Goal: Task Accomplishment & Management: Manage account settings

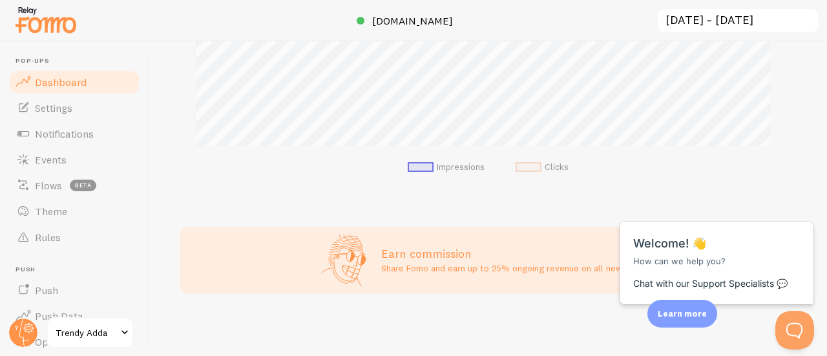
scroll to position [596, 0]
click at [808, 206] on div "Close cross-small" at bounding box center [792, 208] width 45 height 14
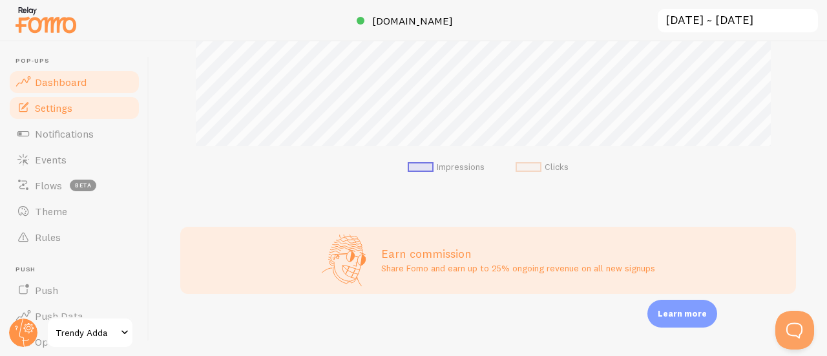
click at [84, 105] on link "Settings" at bounding box center [74, 108] width 133 height 26
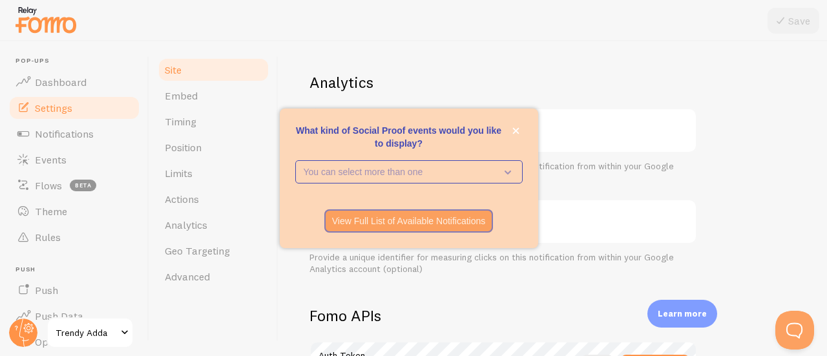
scroll to position [511, 0]
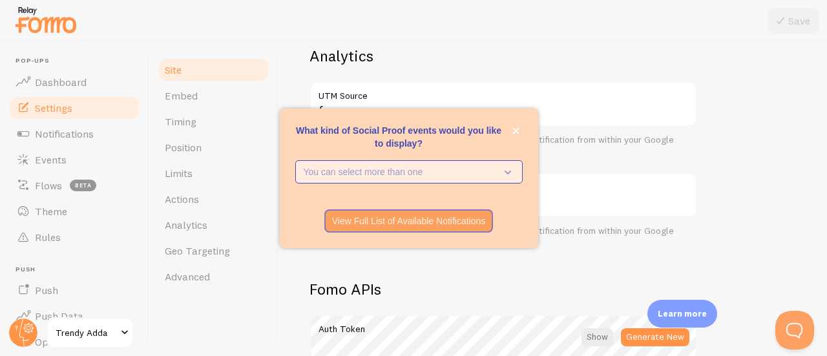
click at [394, 173] on p "You can select more than one" at bounding box center [400, 171] width 193 height 13
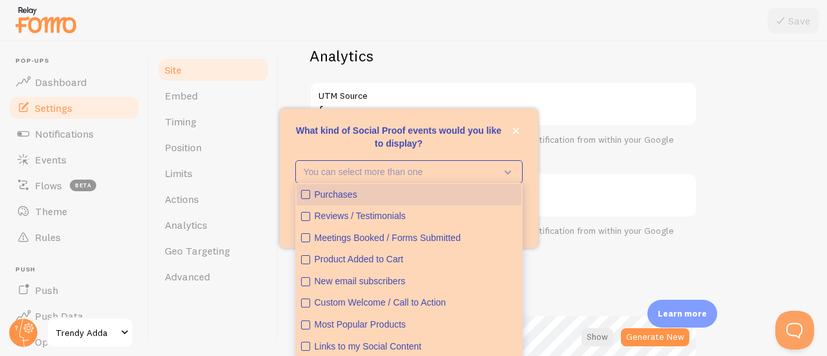
click at [361, 193] on div "Purchases" at bounding box center [416, 195] width 202 height 13
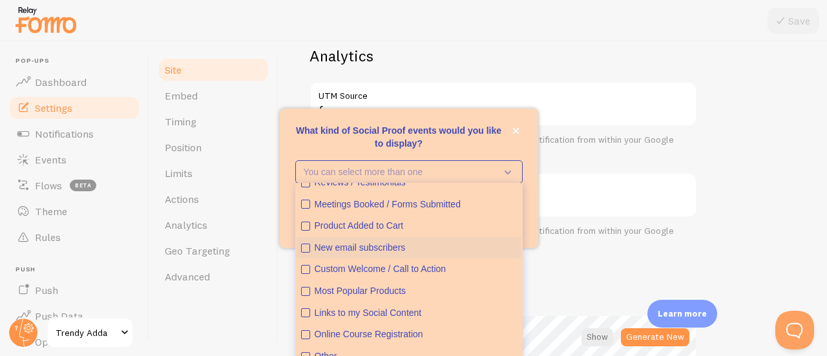
scroll to position [0, 0]
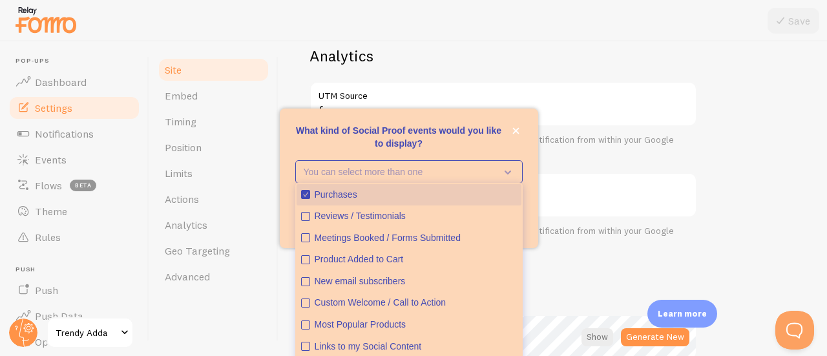
click at [383, 189] on div "Purchases" at bounding box center [416, 195] width 202 height 13
click at [375, 192] on div "Purchases" at bounding box center [416, 195] width 202 height 13
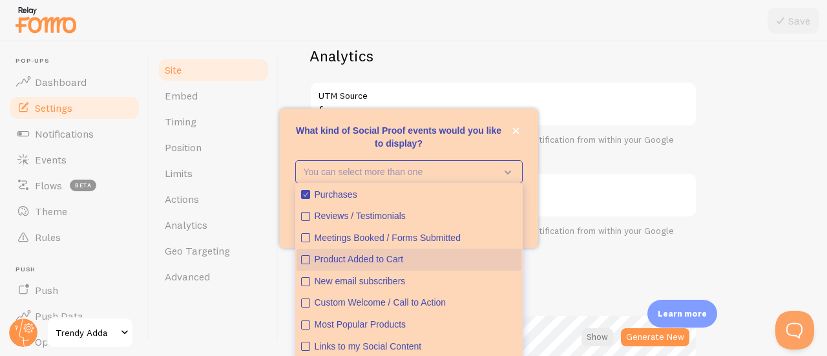
click at [353, 257] on div "Product Added to Cart" at bounding box center [416, 259] width 202 height 13
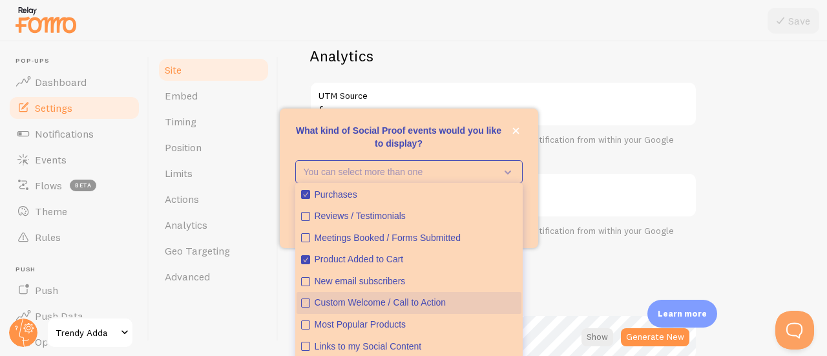
click at [358, 295] on button "Custom Welcome / Call to Action" at bounding box center [409, 303] width 225 height 22
click at [536, 229] on div "View Full List of Available Notifications" at bounding box center [409, 220] width 259 height 23
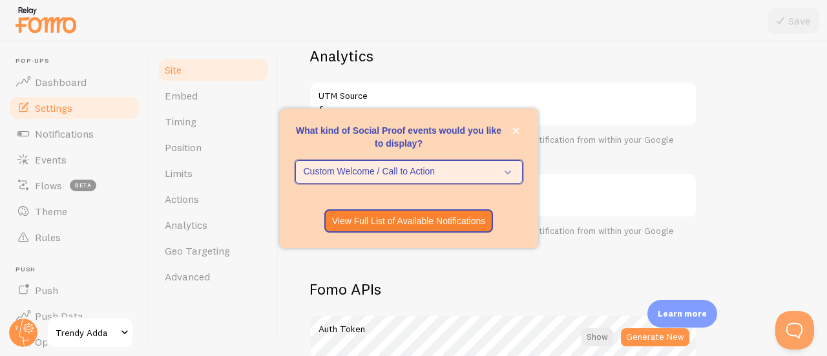
click at [495, 173] on span "Custom Welcome / Call to Action" at bounding box center [400, 171] width 193 height 13
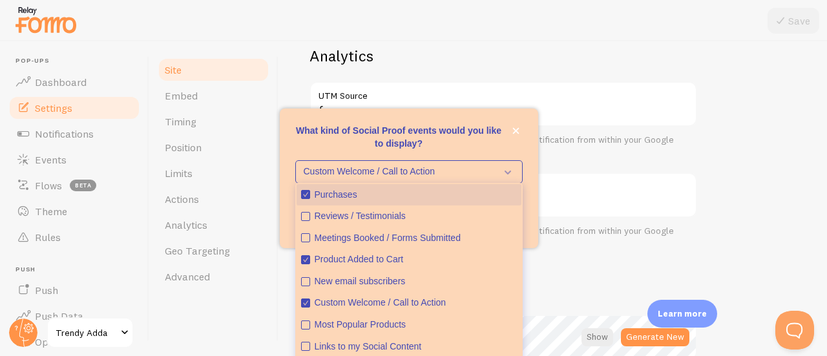
click at [423, 200] on div "Purchases" at bounding box center [416, 195] width 202 height 13
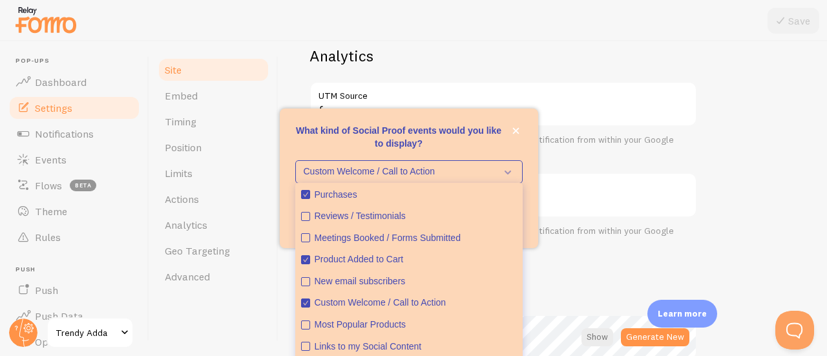
click at [531, 166] on div "Custom Welcome / Call to Action Purchases Reviews / Testimonials Meetings Booke…" at bounding box center [409, 179] width 259 height 39
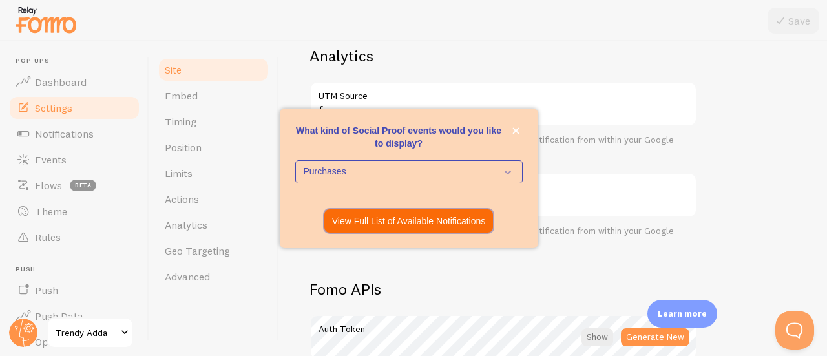
click at [423, 222] on p "View Full List of Available Notifications" at bounding box center [409, 221] width 154 height 13
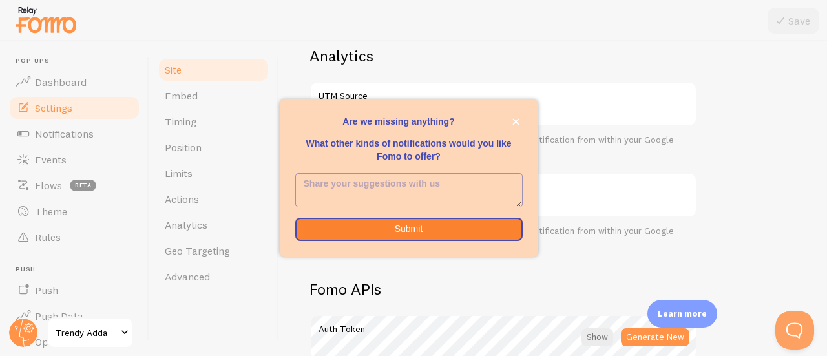
click at [383, 183] on textarea "<p>Are we missing anything? </p><p></p><p>What other kinds of notifications wou…" at bounding box center [409, 190] width 226 height 33
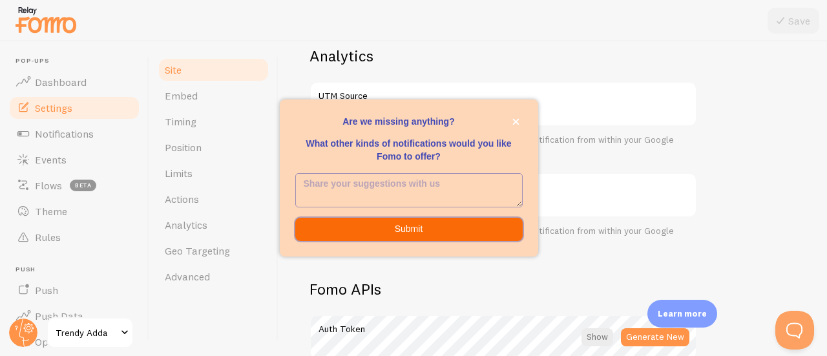
click at [421, 224] on button "Submit" at bounding box center [409, 229] width 228 height 23
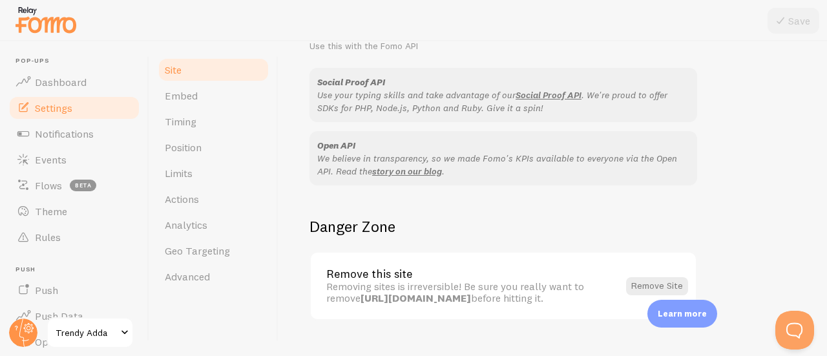
scroll to position [839, 0]
click at [200, 147] on span "Position" at bounding box center [183, 147] width 37 height 13
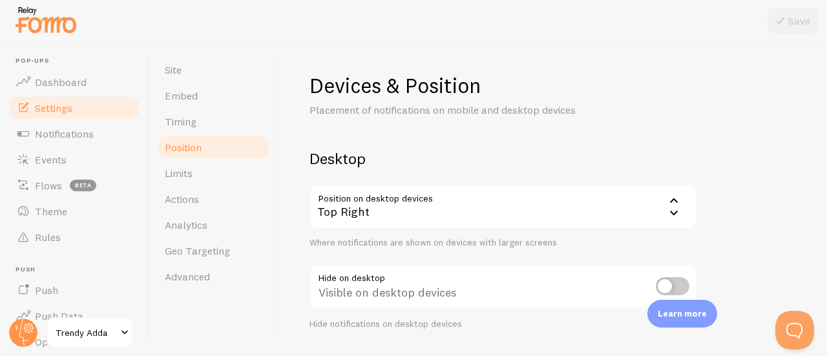
click at [429, 213] on div "Top Right" at bounding box center [504, 206] width 388 height 45
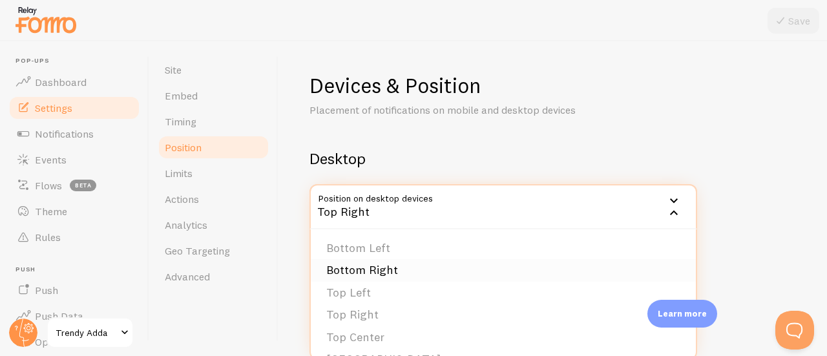
click at [375, 266] on li "Bottom Right" at bounding box center [503, 270] width 385 height 23
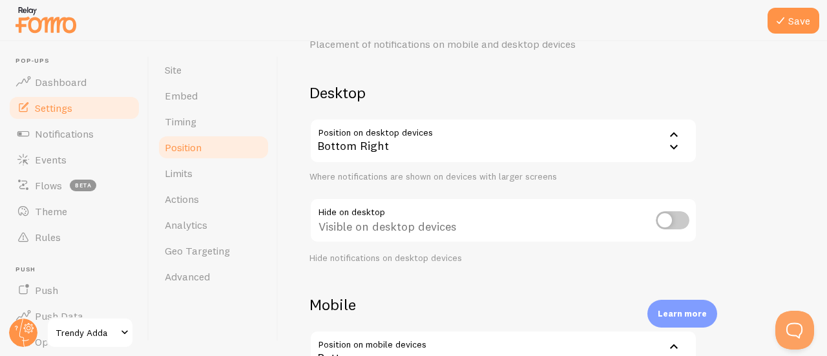
scroll to position [76, 0]
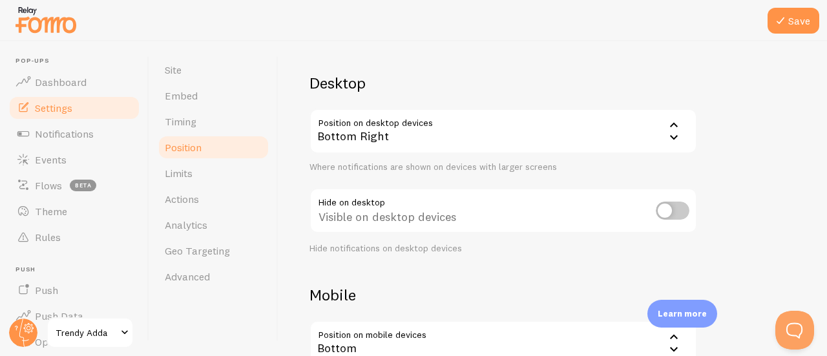
click at [672, 215] on input "checkbox" at bounding box center [673, 211] width 34 height 18
checkbox input "true"
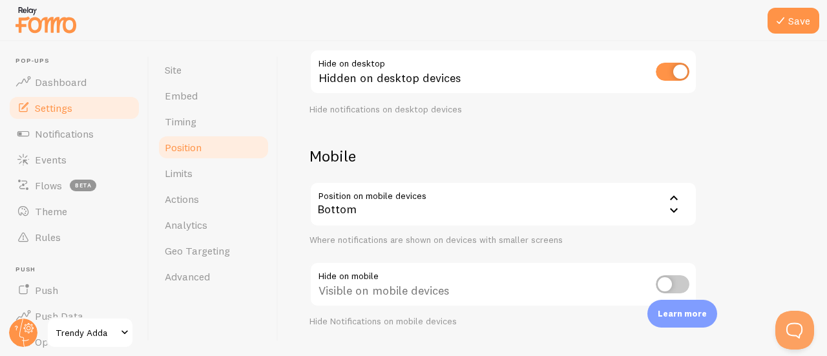
scroll to position [216, 0]
click at [569, 206] on div "Bottom" at bounding box center [504, 202] width 388 height 45
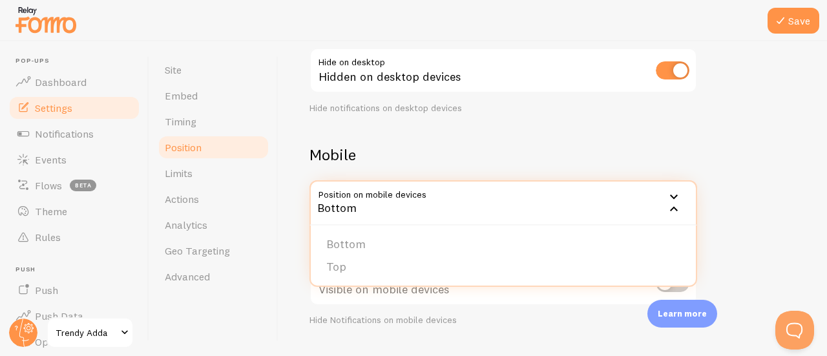
click at [569, 206] on div "Bottom" at bounding box center [504, 202] width 388 height 45
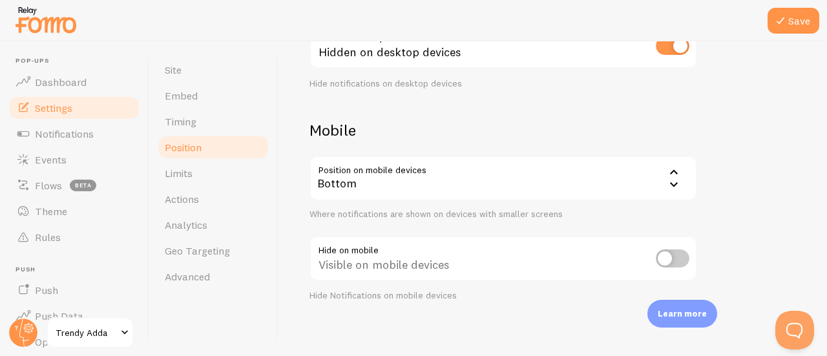
scroll to position [248, 0]
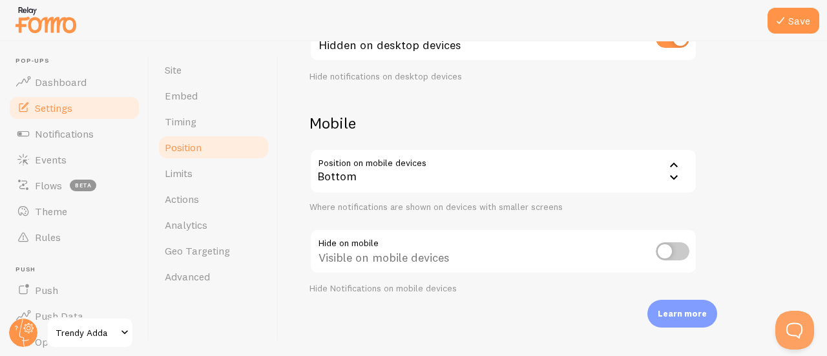
click at [666, 250] on input "checkbox" at bounding box center [673, 251] width 34 height 18
checkbox input "true"
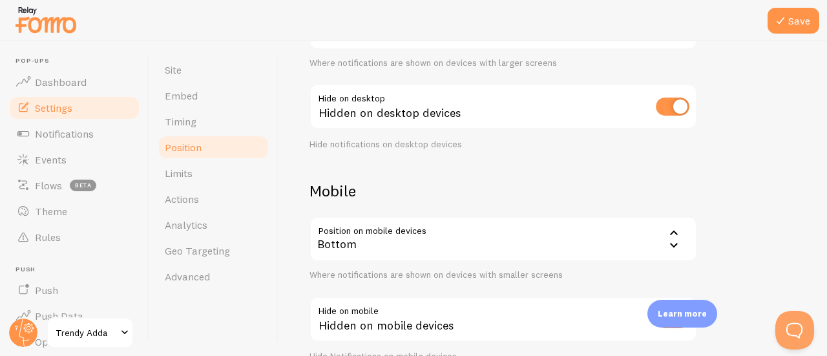
scroll to position [173, 0]
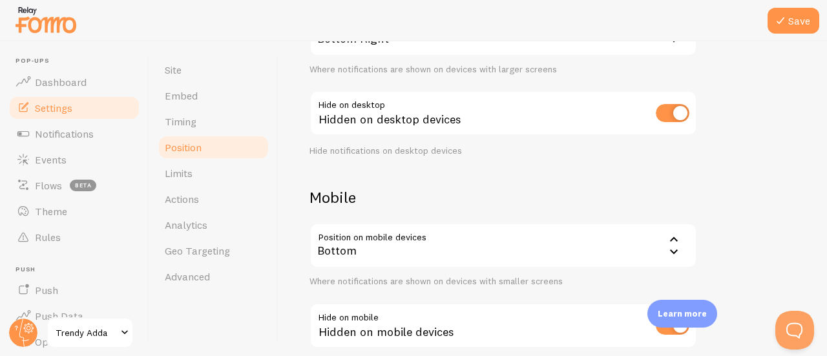
click at [671, 116] on input "checkbox" at bounding box center [673, 113] width 34 height 18
checkbox input "false"
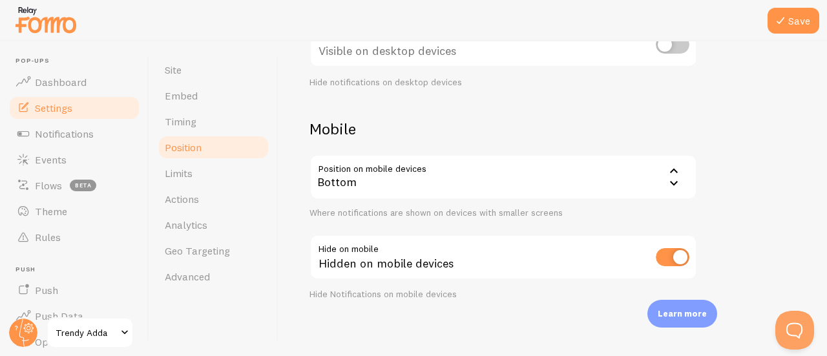
scroll to position [248, 0]
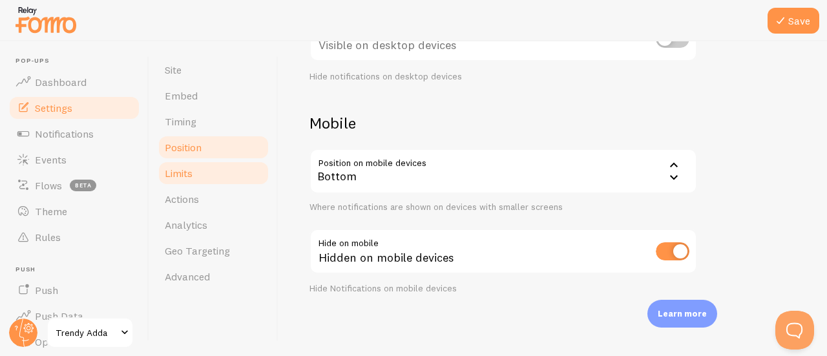
click at [219, 174] on link "Limits" at bounding box center [213, 173] width 113 height 26
click at [221, 126] on link "Timing" at bounding box center [213, 122] width 113 height 26
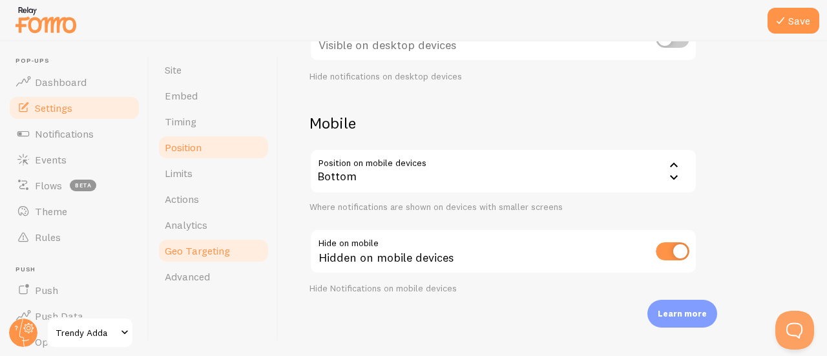
click at [229, 255] on link "Geo Targeting" at bounding box center [213, 251] width 113 height 26
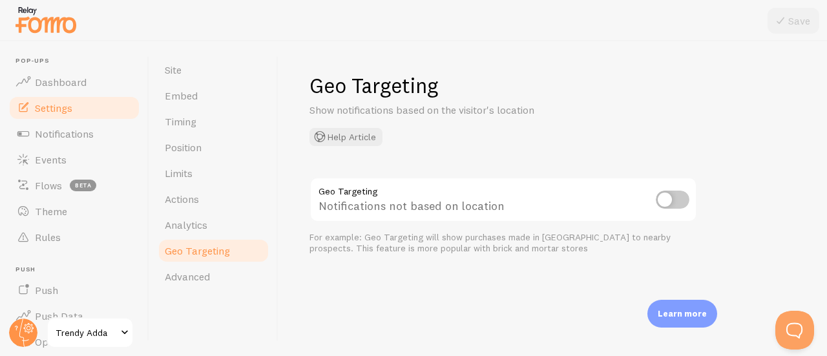
click at [678, 201] on input "checkbox" at bounding box center [673, 200] width 34 height 18
checkbox input "true"
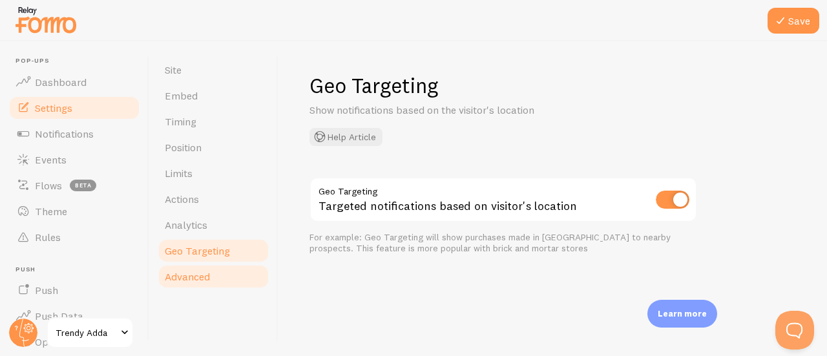
click at [214, 273] on link "Advanced" at bounding box center [213, 277] width 113 height 26
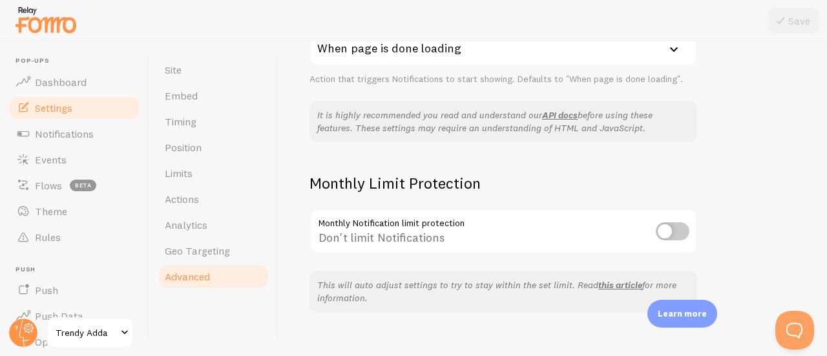
scroll to position [393, 0]
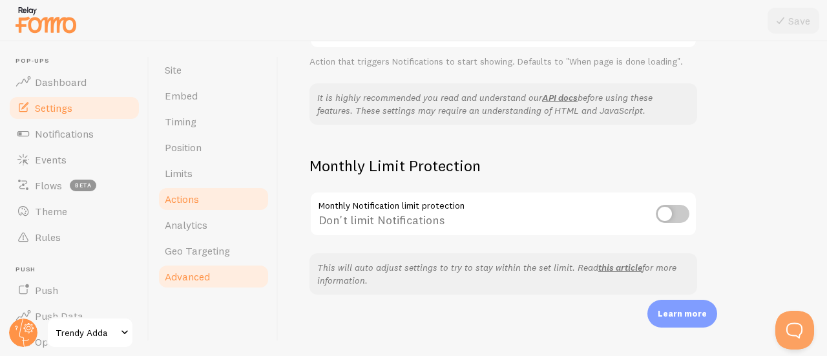
click at [215, 191] on link "Actions" at bounding box center [213, 199] width 113 height 26
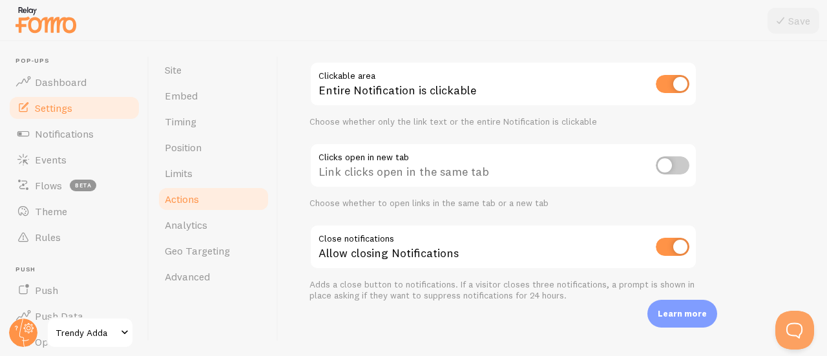
scroll to position [94, 0]
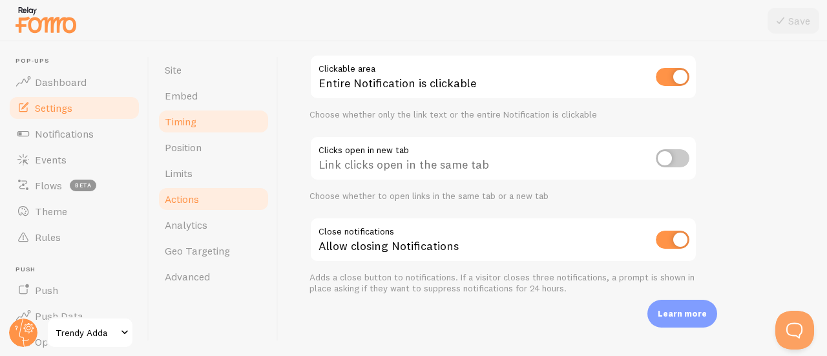
click at [222, 126] on link "Timing" at bounding box center [213, 122] width 113 height 26
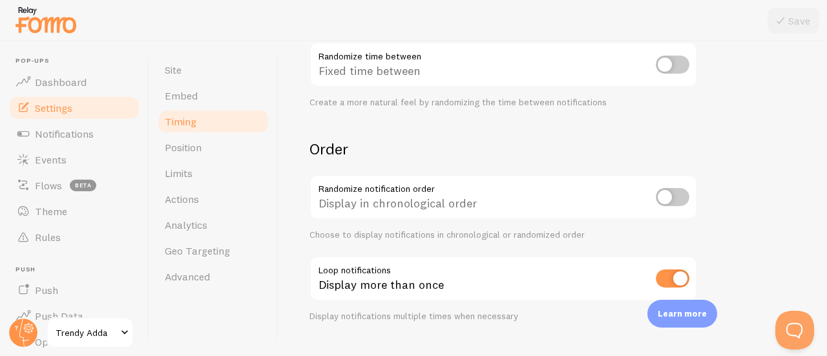
scroll to position [409, 0]
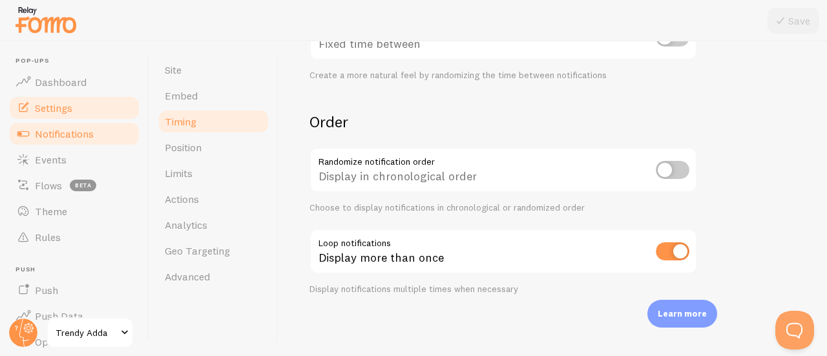
click at [79, 139] on span "Notifications" at bounding box center [64, 133] width 59 height 13
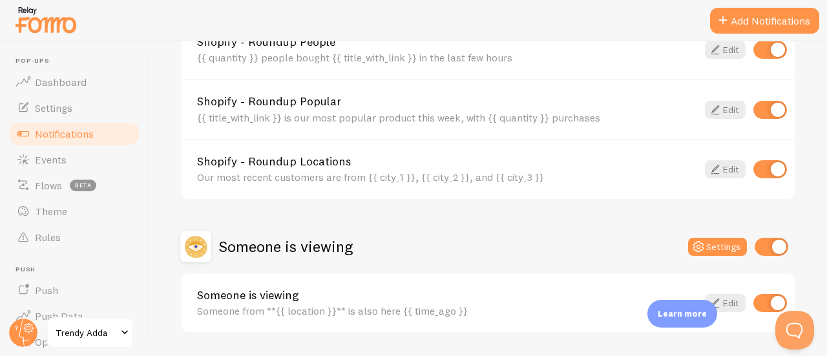
scroll to position [685, 0]
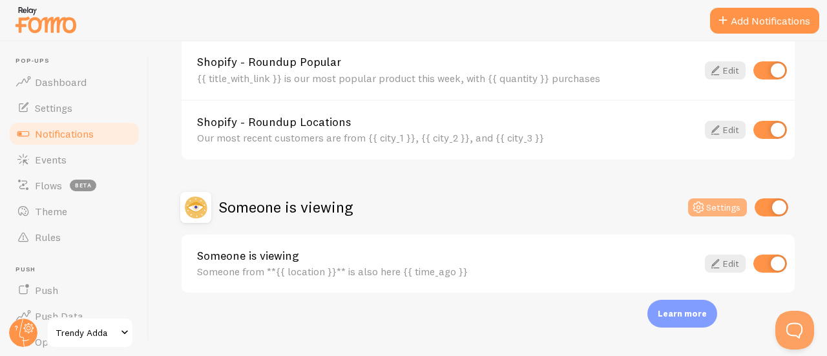
click at [722, 206] on button "Settings" at bounding box center [717, 207] width 59 height 18
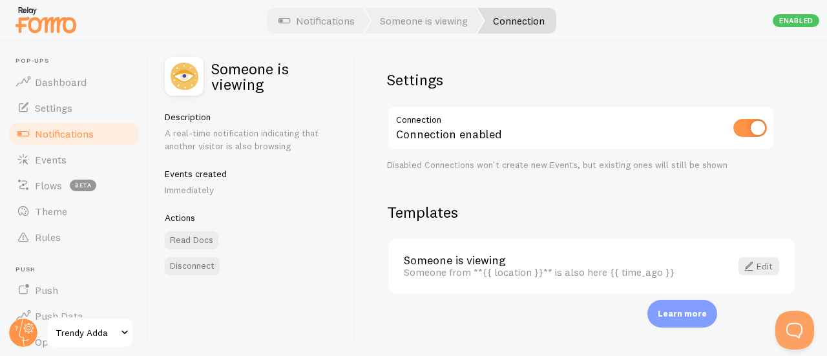
scroll to position [3, 0]
click at [746, 263] on span at bounding box center [749, 267] width 16 height 16
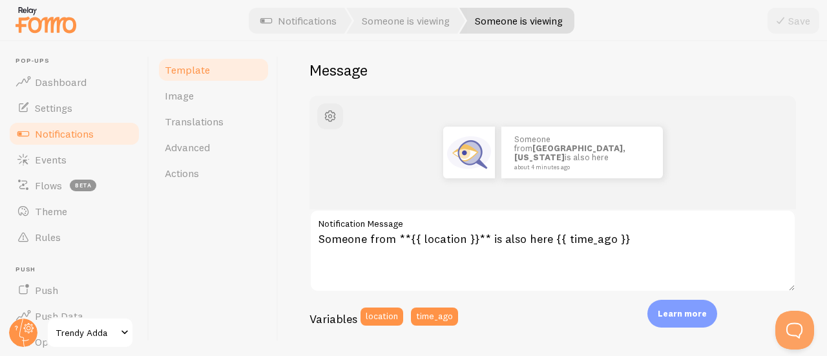
scroll to position [95, 0]
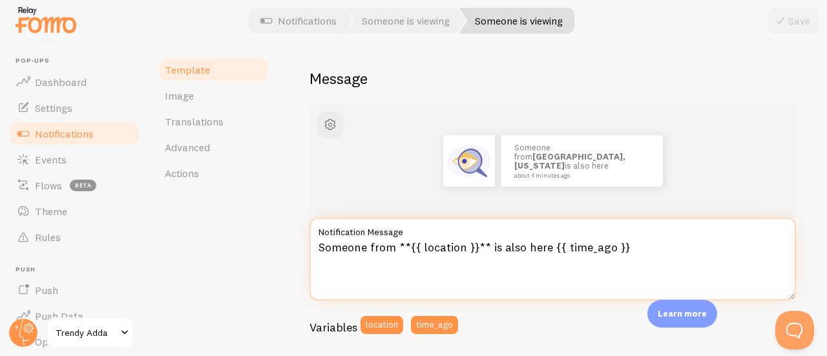
click at [462, 247] on textarea "Someone from **{{ location }}** is also here {{ time_ago }}" at bounding box center [553, 259] width 487 height 83
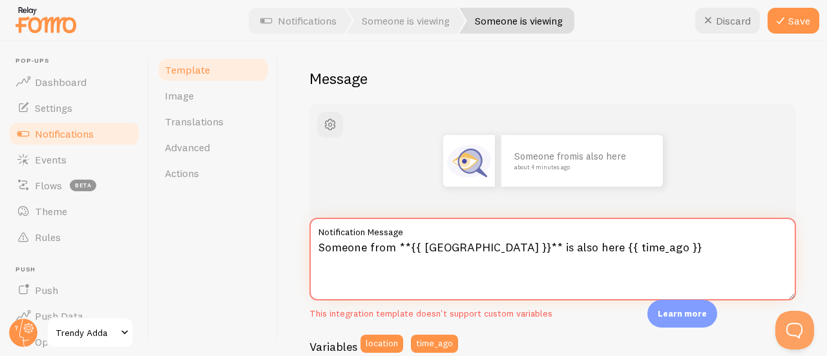
click at [594, 249] on textarea "Someone from **{{ [GEOGRAPHIC_DATA] }}** is also here {{ time_ago }}" at bounding box center [553, 259] width 487 height 83
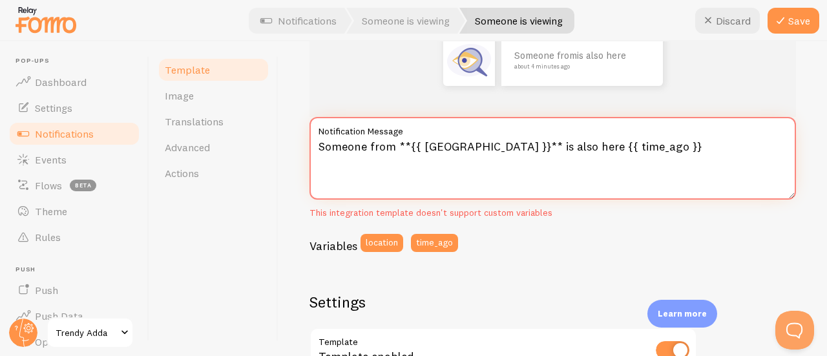
scroll to position [202, 0]
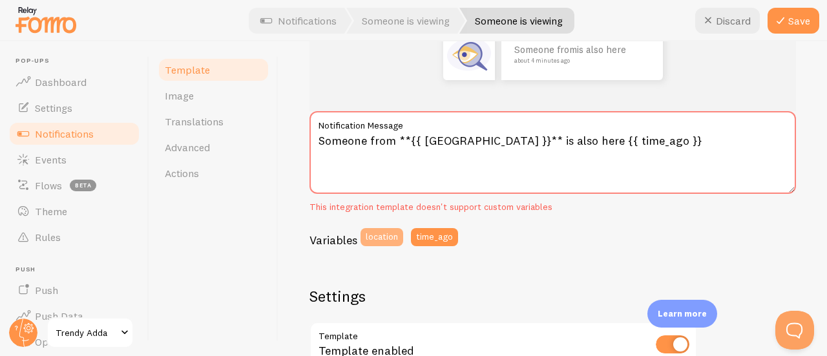
click at [380, 237] on button "location" at bounding box center [382, 237] width 43 height 18
click at [445, 142] on textarea "Someone from **{{ [GEOGRAPHIC_DATA] }}** is also here {{ time_ago }}" at bounding box center [553, 152] width 487 height 83
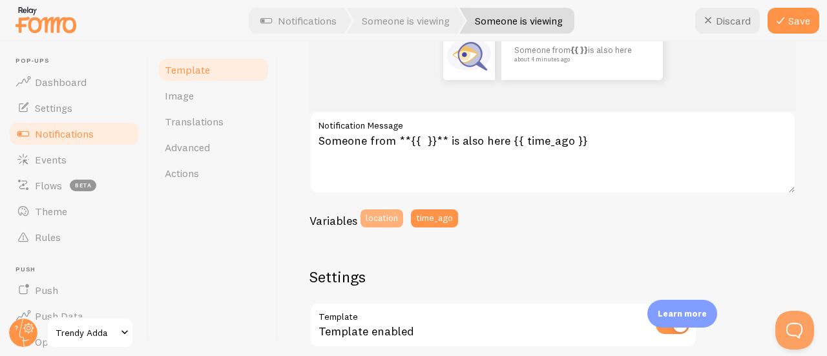
click at [381, 219] on button "location" at bounding box center [382, 218] width 43 height 18
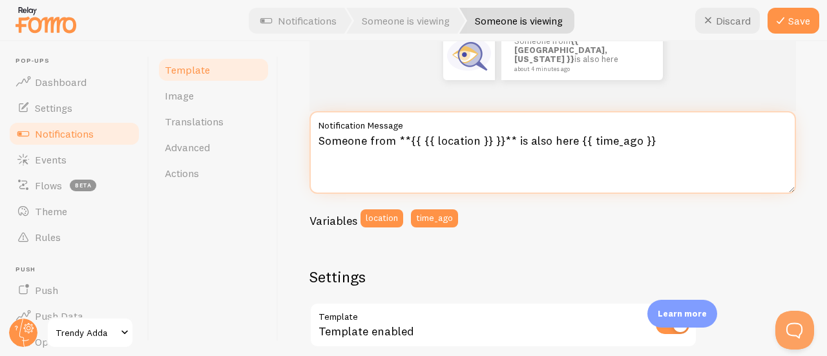
click at [419, 138] on textarea "Someone from **{{ {{ location }} }}** is also here {{ time_ago }}" at bounding box center [553, 152] width 487 height 83
click at [486, 142] on textarea "Someone from **{{ location }} }}** is also here {{ time_ago }}" at bounding box center [553, 152] width 487 height 83
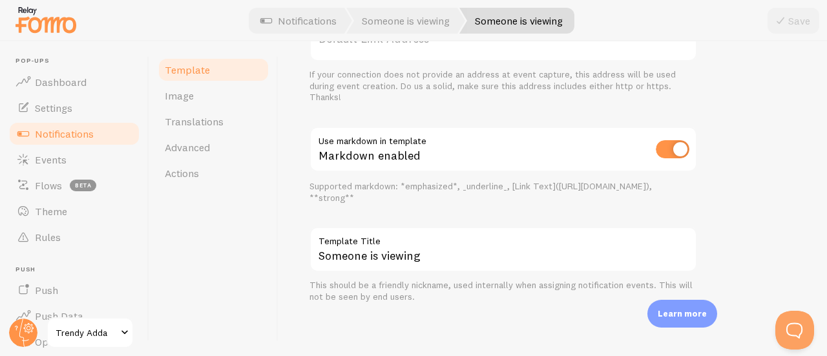
scroll to position [578, 0]
type textarea "Someone from **{{ location }}** is also here {{ time_ago }}"
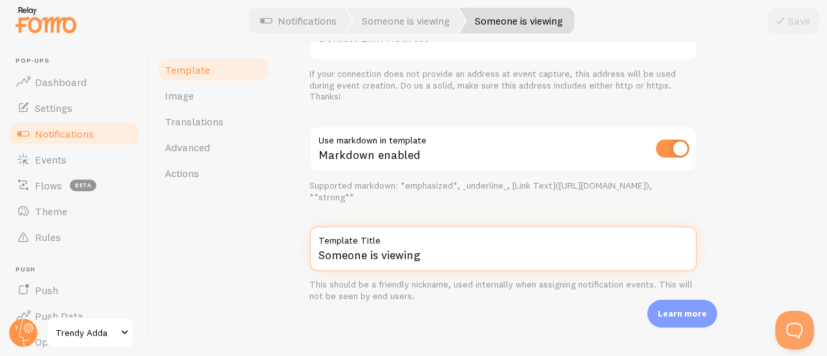
click at [434, 260] on input "Someone is viewing" at bounding box center [504, 248] width 388 height 45
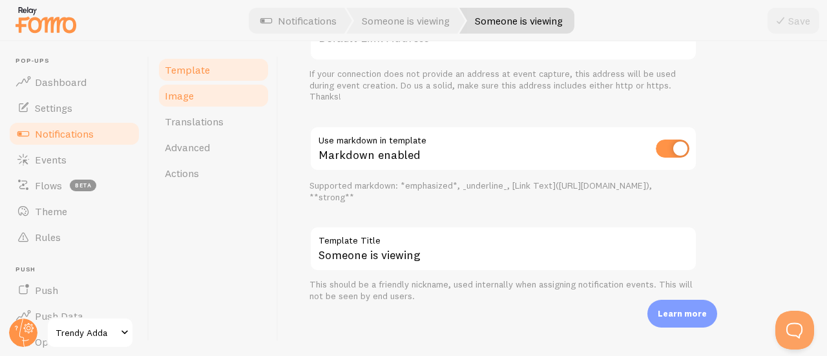
click at [213, 102] on link "Image" at bounding box center [213, 96] width 113 height 26
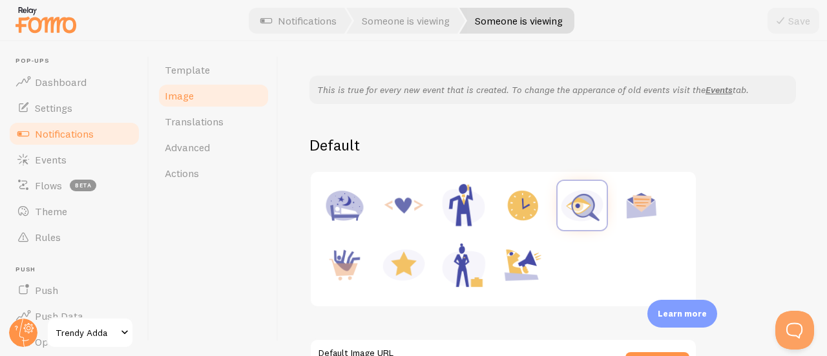
scroll to position [45, 0]
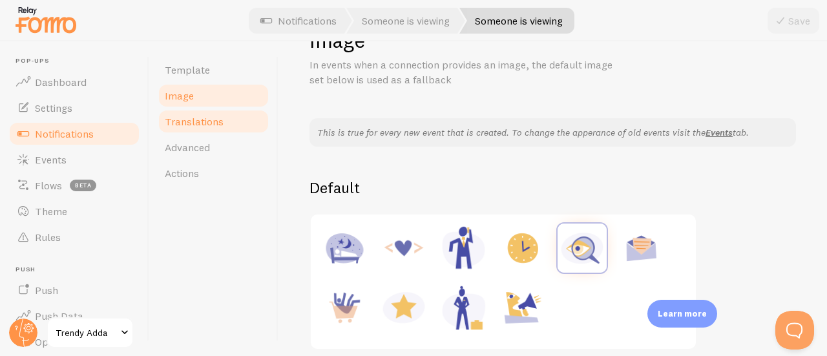
click at [197, 131] on link "Translations" at bounding box center [213, 122] width 113 height 26
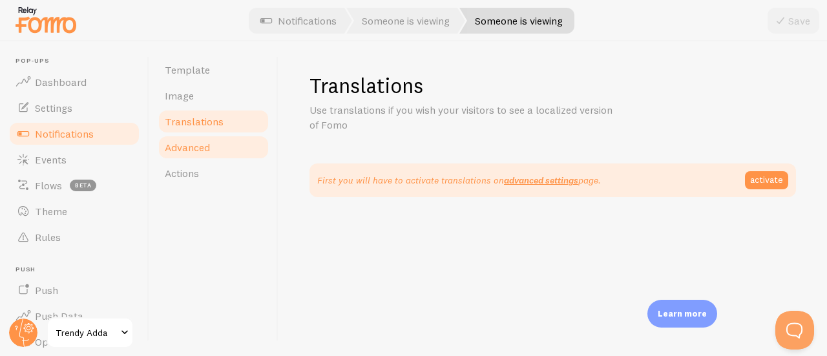
click at [222, 150] on link "Advanced" at bounding box center [213, 147] width 113 height 26
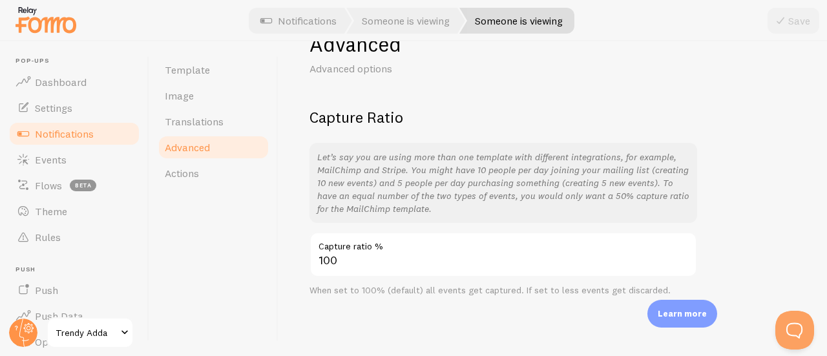
scroll to position [43, 0]
click at [229, 164] on link "Actions" at bounding box center [213, 173] width 113 height 26
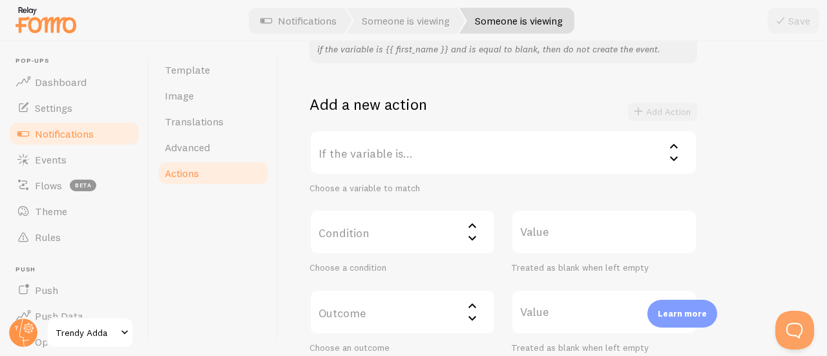
scroll to position [208, 0]
click at [363, 143] on label "If the variable is..." at bounding box center [504, 151] width 388 height 45
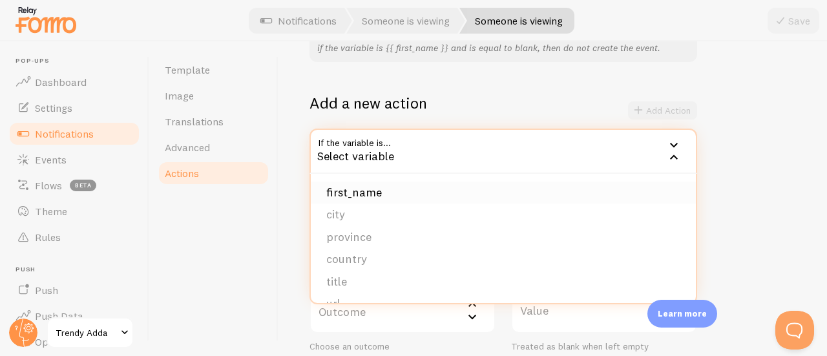
click at [375, 191] on li "first_name" at bounding box center [503, 193] width 385 height 23
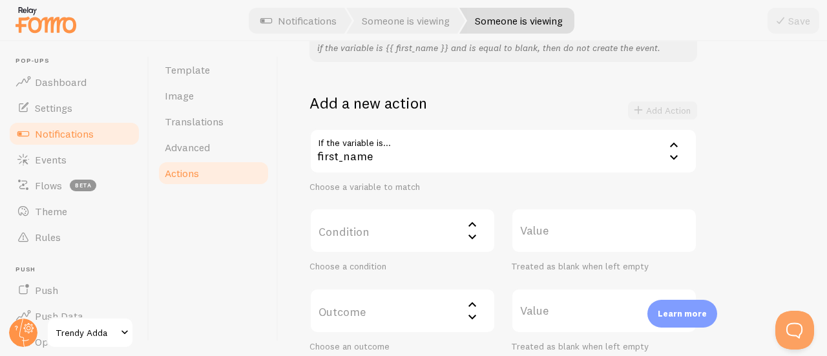
click at [438, 232] on label "Condition" at bounding box center [403, 230] width 186 height 45
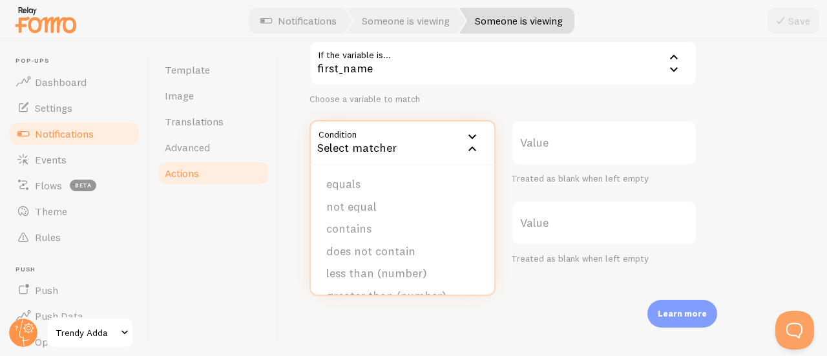
scroll to position [310, 0]
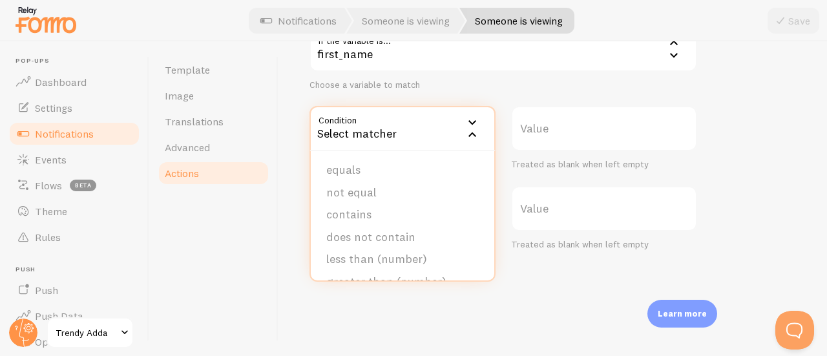
click at [582, 135] on label "Value" at bounding box center [604, 128] width 186 height 45
click at [582, 135] on input "Value" at bounding box center [604, 128] width 186 height 45
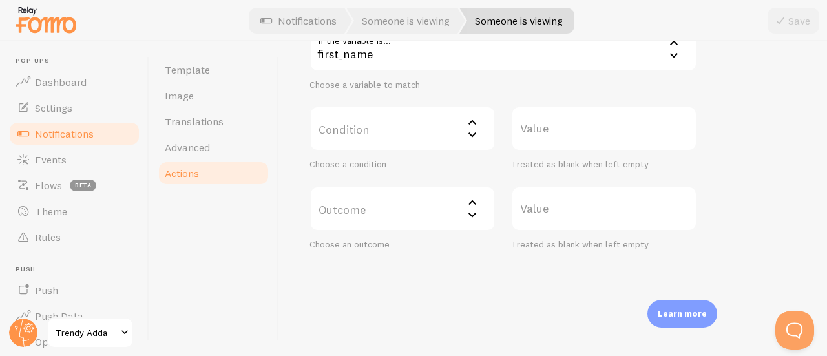
click at [582, 135] on label "Value" at bounding box center [604, 128] width 186 height 45
click at [582, 135] on input "Value" at bounding box center [604, 128] width 186 height 45
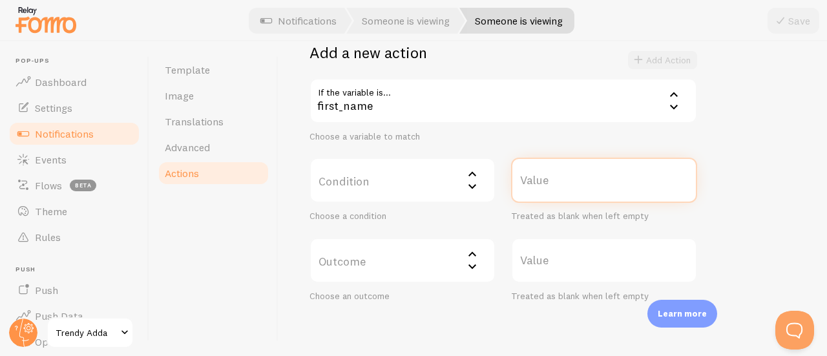
scroll to position [260, 0]
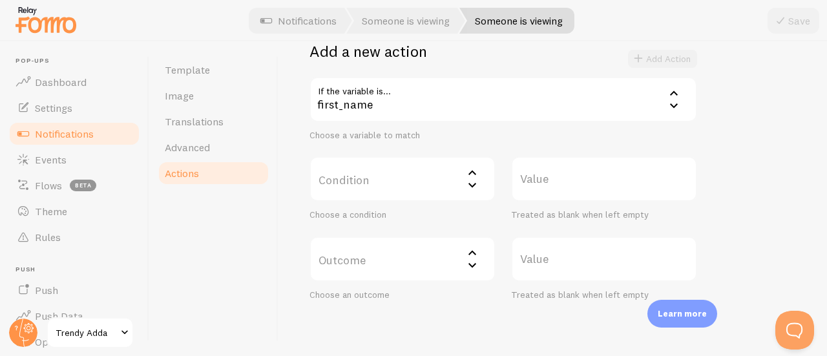
click at [467, 180] on icon at bounding box center [473, 173] width 16 height 16
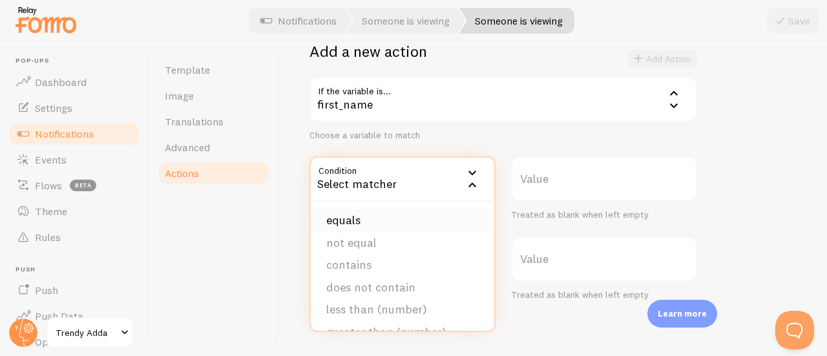
click at [434, 217] on li "equals" at bounding box center [403, 220] width 184 height 23
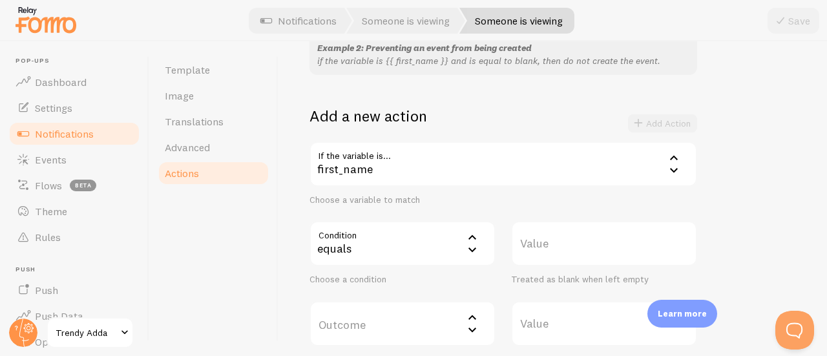
scroll to position [199, 0]
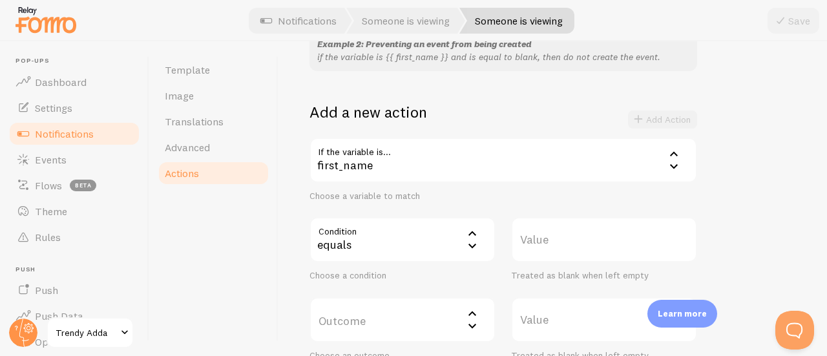
click at [554, 233] on label "Value" at bounding box center [604, 239] width 186 height 45
click at [554, 233] on input "Value" at bounding box center [604, 239] width 186 height 45
click at [474, 238] on icon at bounding box center [473, 234] width 16 height 16
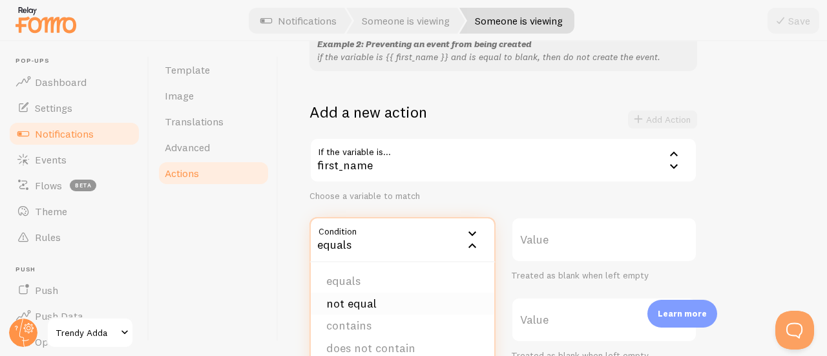
click at [424, 300] on li "not equal" at bounding box center [403, 304] width 184 height 23
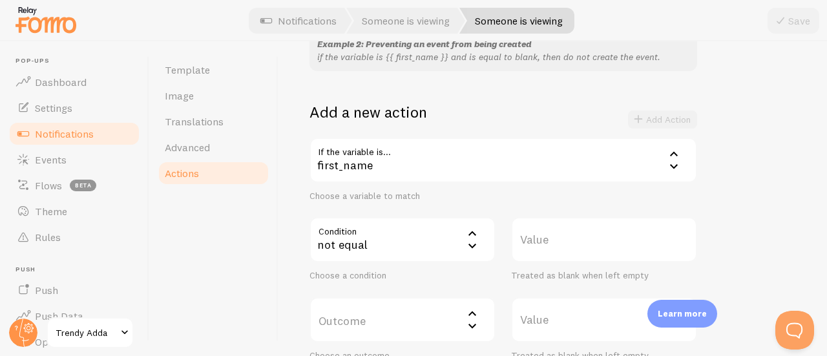
click at [473, 241] on icon at bounding box center [473, 234] width 16 height 16
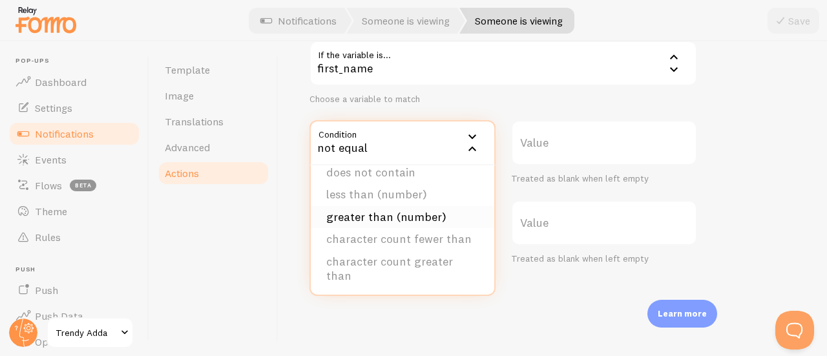
scroll to position [312, 0]
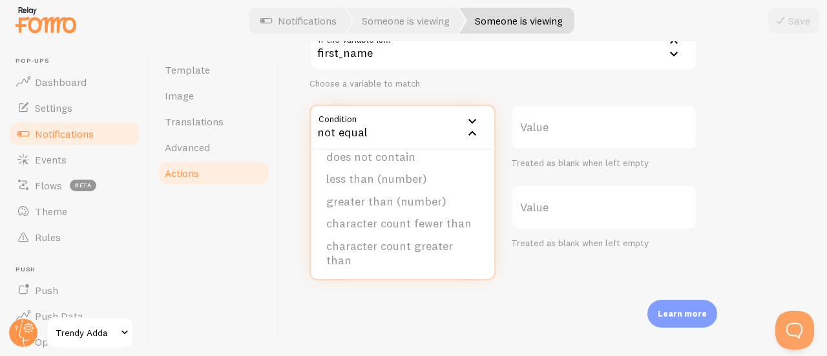
click at [520, 279] on div "Actions You can match any {{ variable }} and replace it with a word, change eve…" at bounding box center [553, 198] width 549 height 315
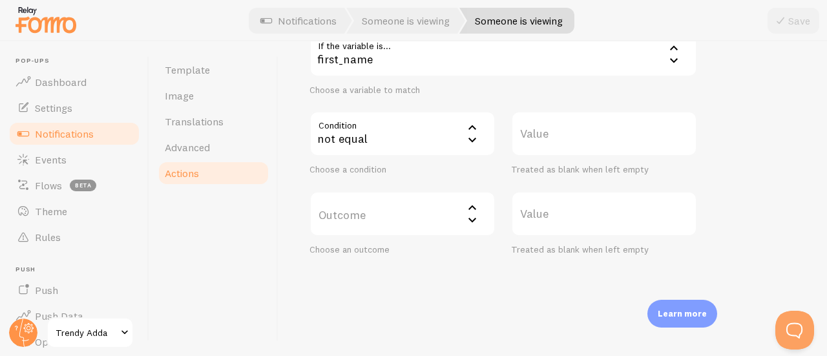
scroll to position [301, 0]
click at [679, 315] on p "Learn more" at bounding box center [682, 314] width 49 height 12
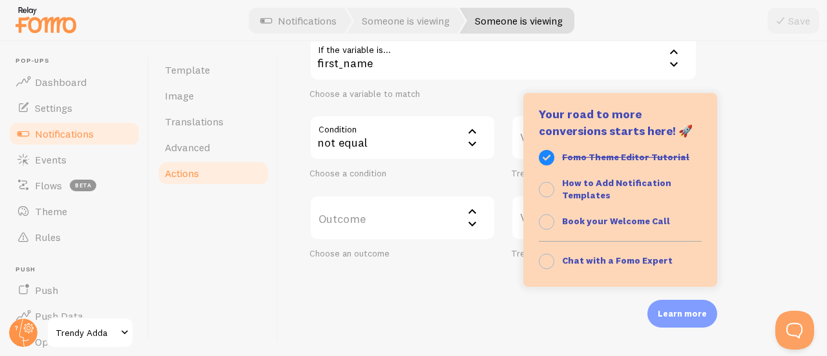
scroll to position [133, 0]
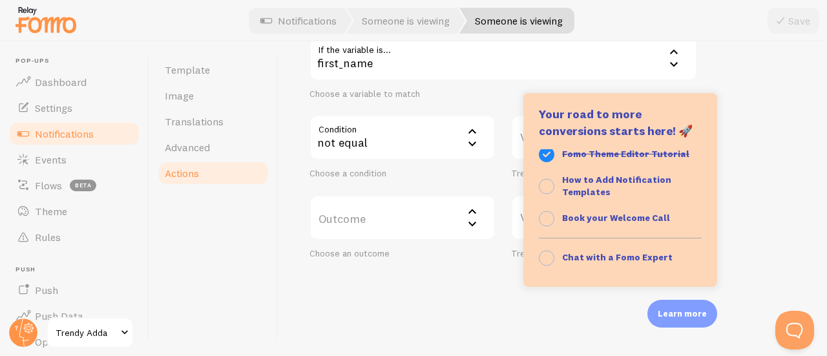
click at [486, 295] on div "Actions You can match any {{ variable }} and replace it with a word, change eve…" at bounding box center [553, 198] width 549 height 315
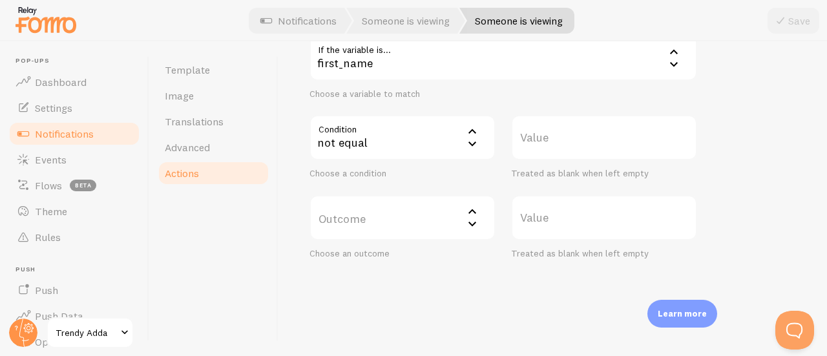
click at [478, 213] on icon at bounding box center [473, 212] width 16 height 16
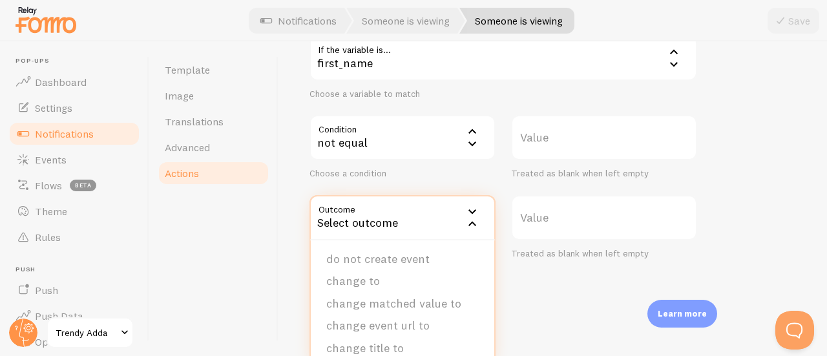
click at [478, 213] on icon at bounding box center [473, 212] width 16 height 16
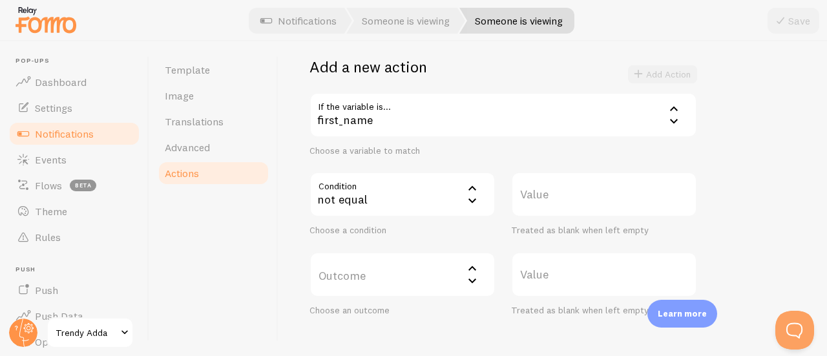
scroll to position [244, 0]
click at [471, 273] on icon at bounding box center [473, 269] width 16 height 16
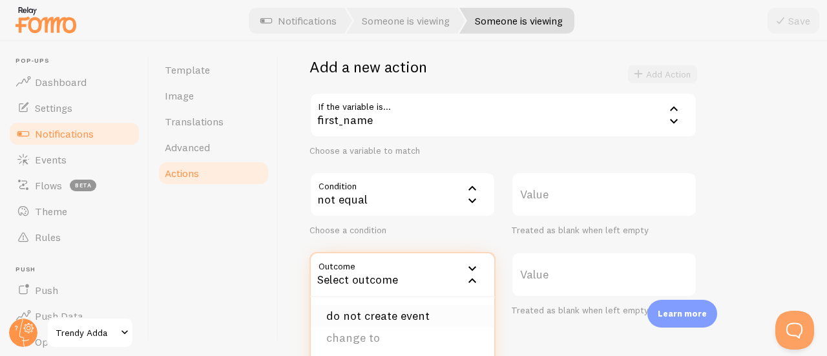
click at [444, 312] on li "do not create event" at bounding box center [403, 316] width 184 height 23
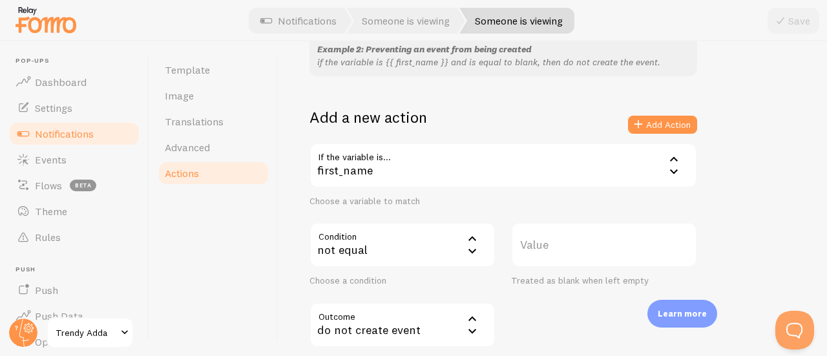
scroll to position [200, 0]
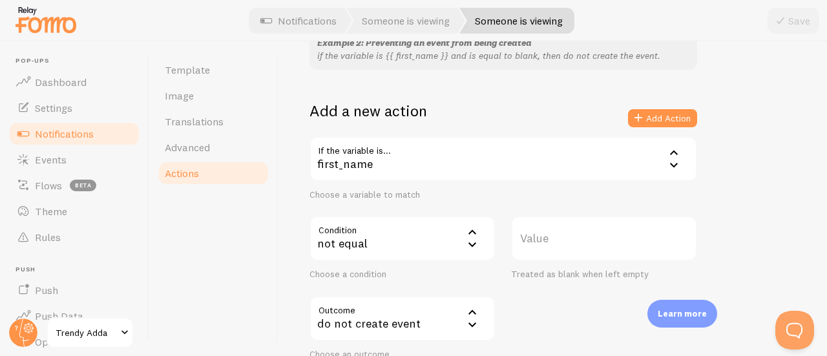
click at [467, 250] on icon at bounding box center [473, 245] width 16 height 16
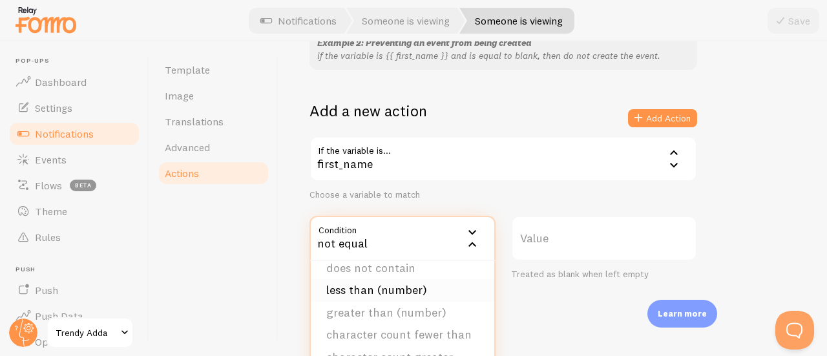
scroll to position [0, 0]
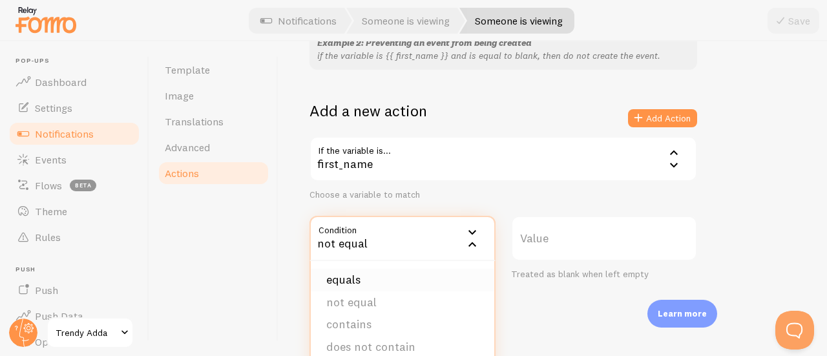
click at [427, 276] on li "equals" at bounding box center [403, 280] width 184 height 23
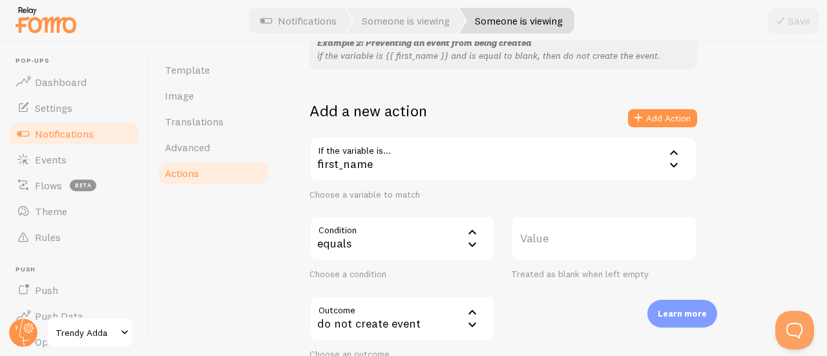
click at [547, 243] on label "Value" at bounding box center [604, 238] width 186 height 45
click at [547, 243] on input "Value" at bounding box center [604, 238] width 186 height 45
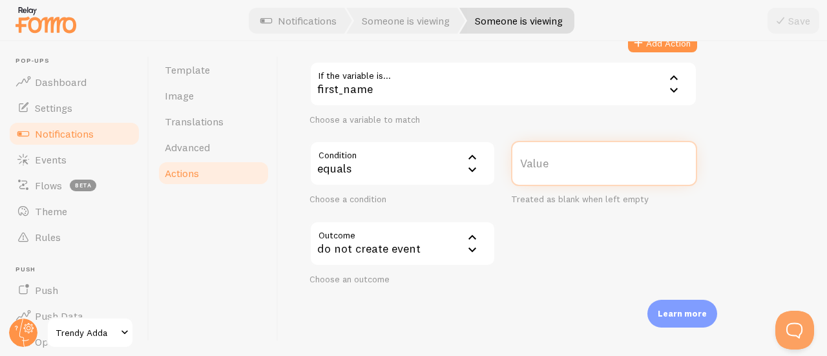
scroll to position [283, 0]
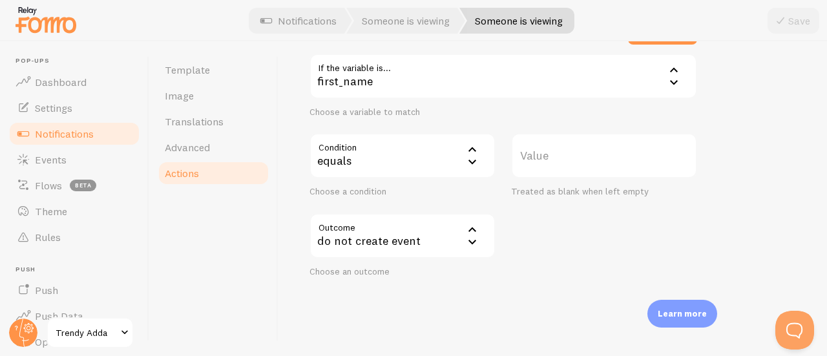
click at [378, 246] on div "do not create event" at bounding box center [403, 235] width 186 height 45
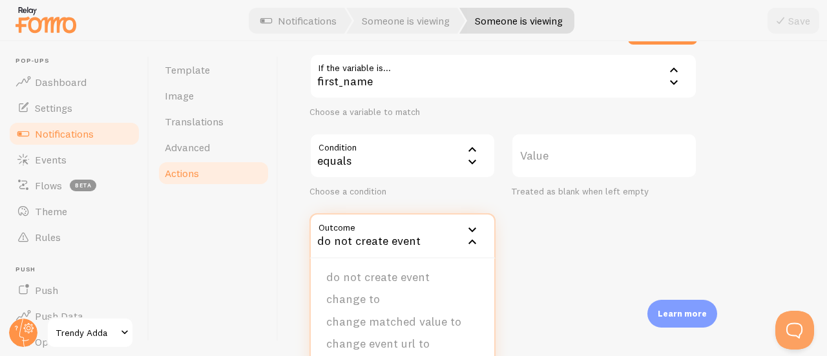
click at [378, 246] on div "do not create event" at bounding box center [403, 235] width 186 height 45
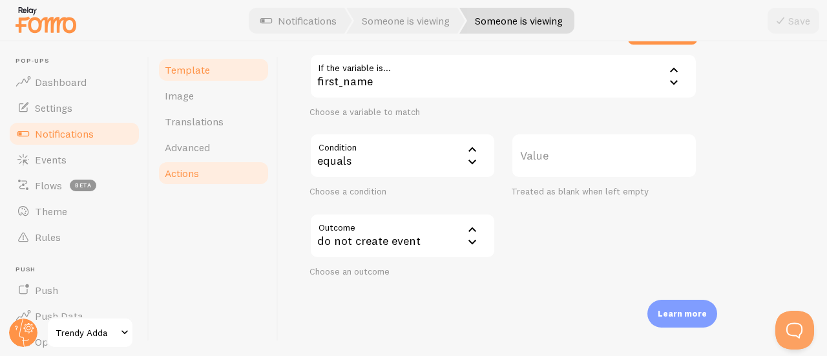
click at [215, 72] on link "Template" at bounding box center [213, 70] width 113 height 26
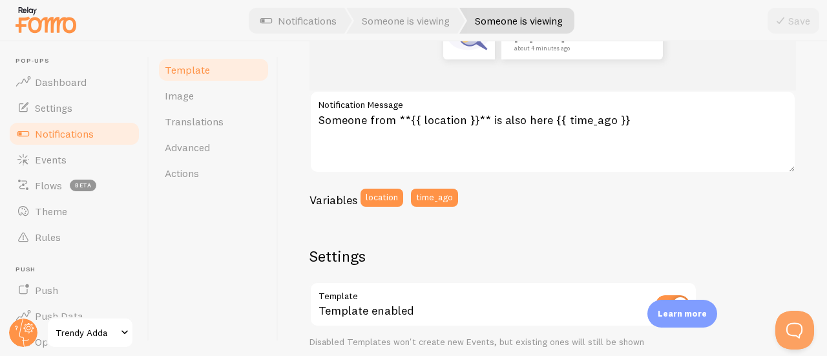
scroll to position [223, 0]
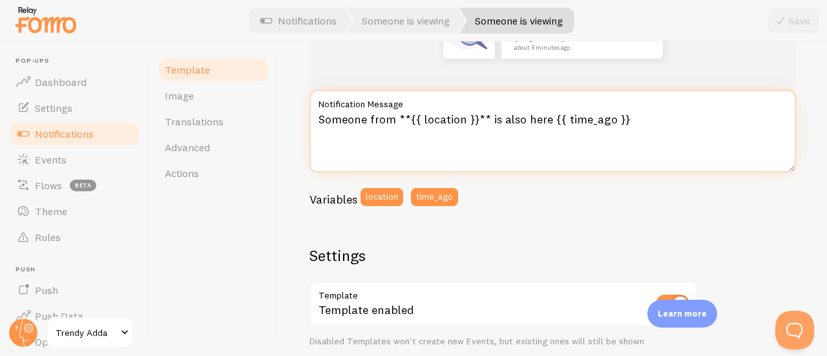
click at [548, 118] on textarea "Someone from **{{ location }}** is also here {{ time_ago }}" at bounding box center [553, 131] width 487 height 83
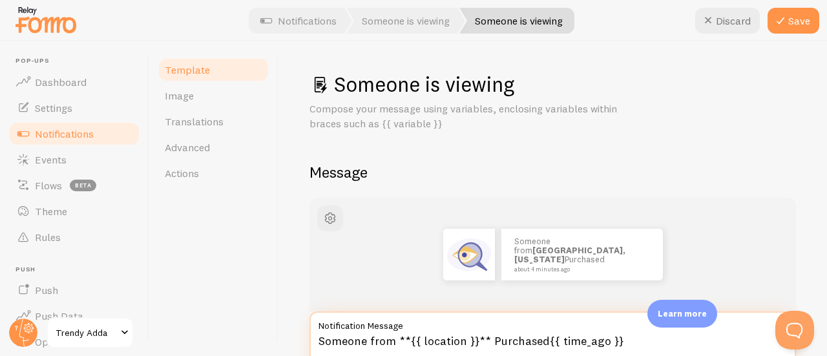
scroll to position [0, 0]
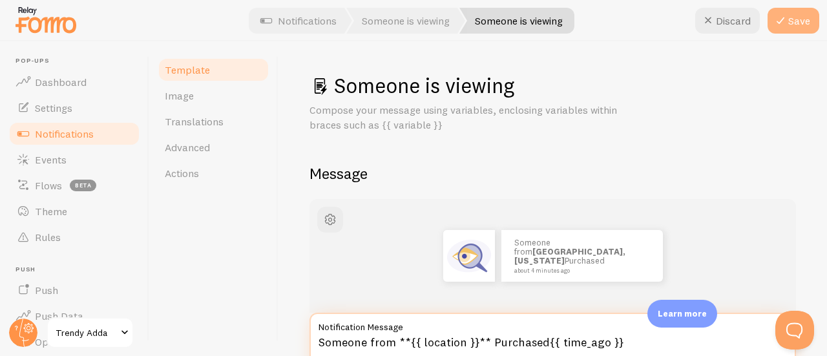
type textarea "Someone from **{{ location }}** Purchased{{ time_ago }}"
click at [775, 24] on icon at bounding box center [781, 21] width 16 height 16
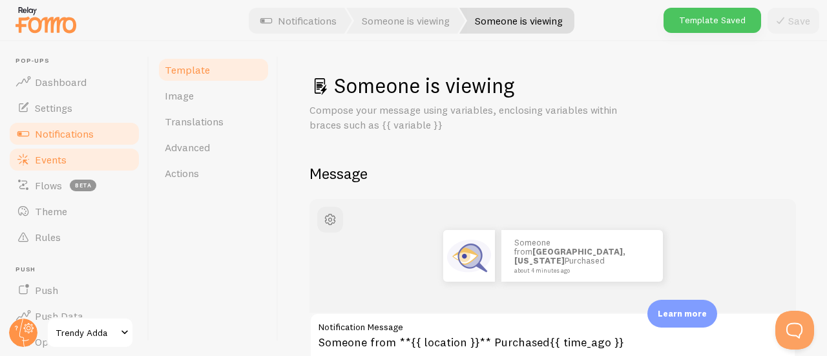
click at [74, 161] on link "Events" at bounding box center [74, 160] width 133 height 26
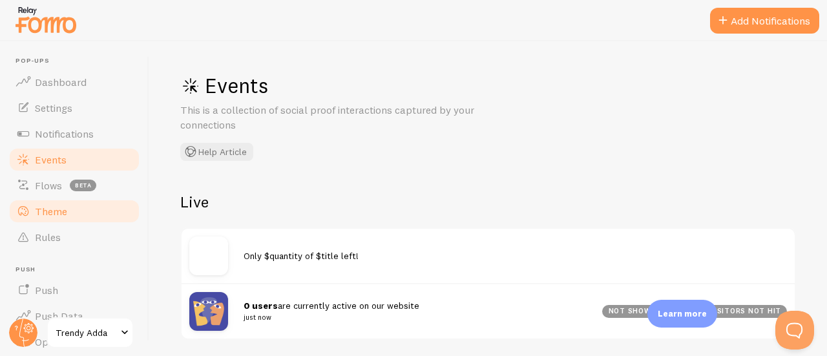
click at [75, 215] on link "Theme" at bounding box center [74, 211] width 133 height 26
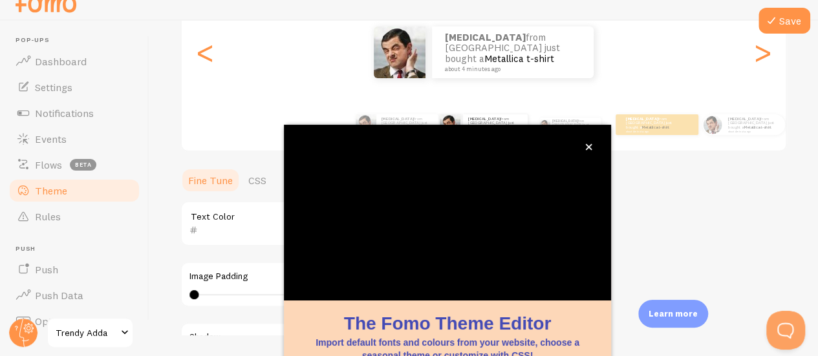
scroll to position [169, 0]
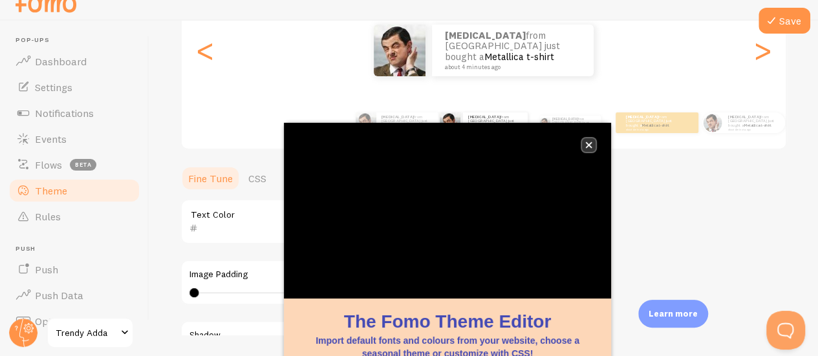
click at [591, 147] on icon "close," at bounding box center [588, 145] width 7 height 7
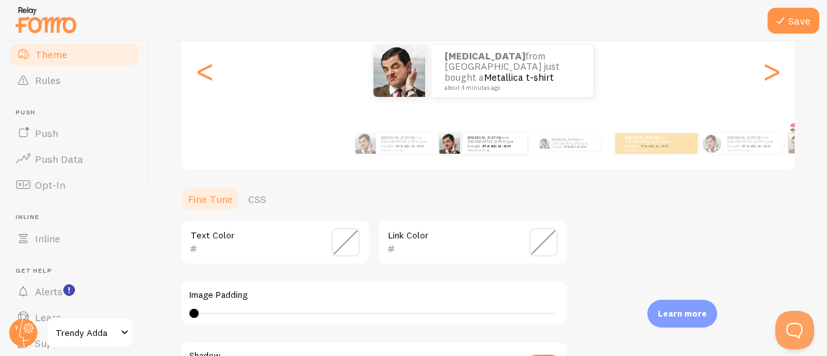
scroll to position [203, 0]
